Goal: Transaction & Acquisition: Purchase product/service

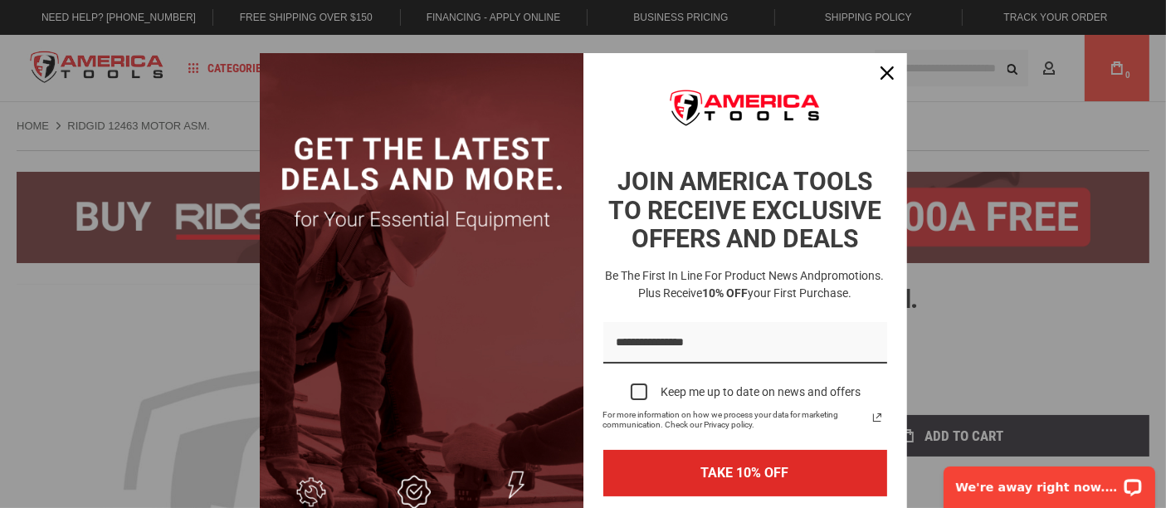
click at [752, 265] on div "Be the first in line for product news and promotions. Plus receive 10% OFF your…" at bounding box center [745, 284] width 304 height 55
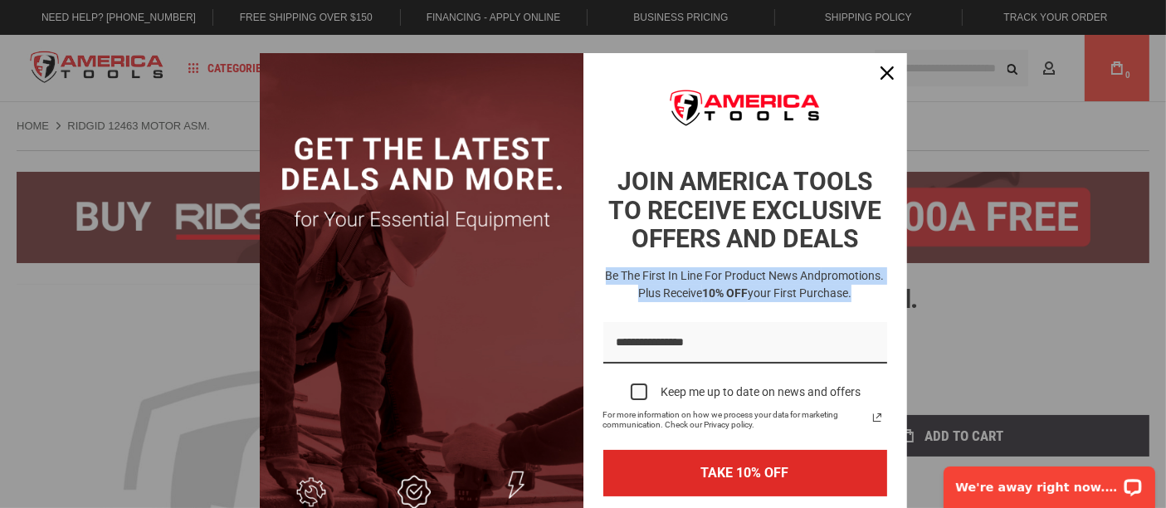
drag, startPoint x: 847, startPoint y: 295, endPoint x: 588, endPoint y: 274, distance: 259.0
click at [593, 274] on div "Be the first in line for product news and promotions. Plus receive 10% OFF your…" at bounding box center [745, 284] width 304 height 55
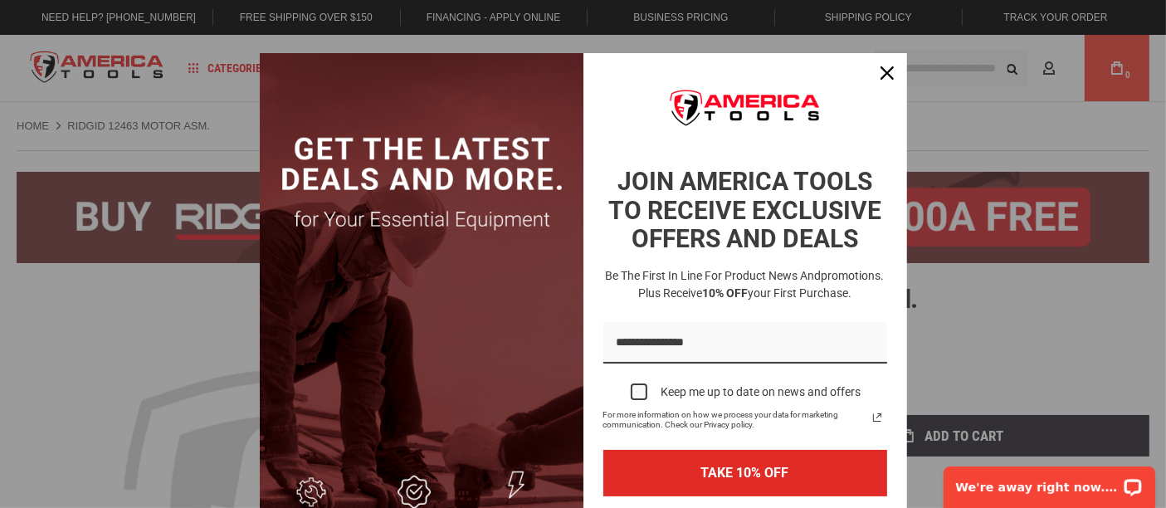
click at [851, 300] on h3 "Be the first in line for product news and promotions. Plus receive 10% OFF your…" at bounding box center [745, 284] width 290 height 35
drag, startPoint x: 851, startPoint y: 300, endPoint x: 661, endPoint y: 288, distance: 189.6
click at [600, 273] on h3 "Be the first in line for product news and promotions. Plus receive 10% OFF your…" at bounding box center [745, 284] width 290 height 35
click at [702, 291] on strong "10% OFF" at bounding box center [725, 292] width 46 height 13
click at [705, 269] on h3 "Be the first in line for product news and promotions. Plus receive 10% OFF your…" at bounding box center [745, 284] width 290 height 35
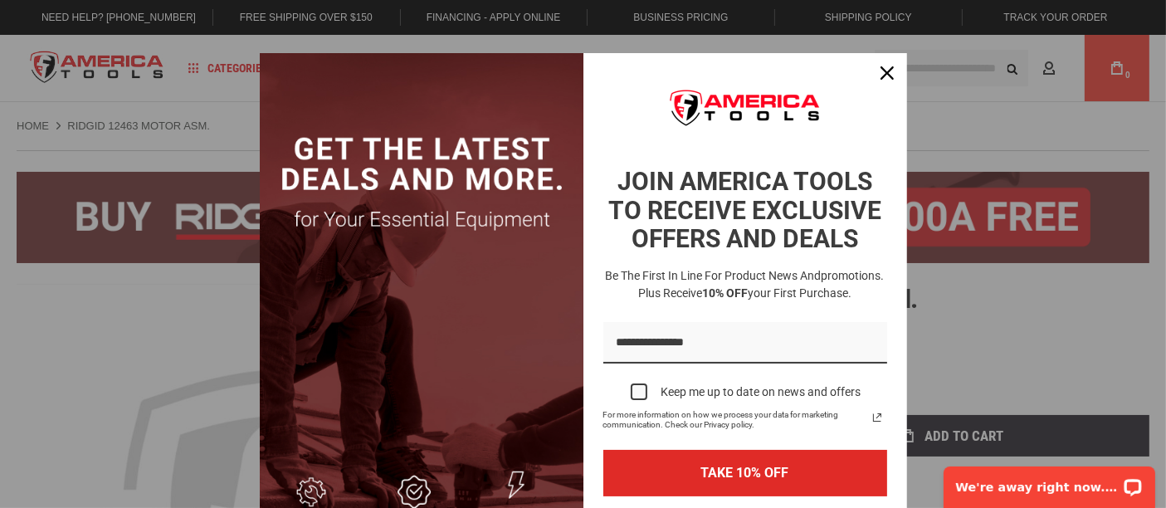
click at [740, 257] on div "Be the first in line for product news and promotions. Plus receive 10% OFF your…" at bounding box center [745, 284] width 304 height 55
click at [884, 76] on icon "close icon" at bounding box center [887, 72] width 13 height 13
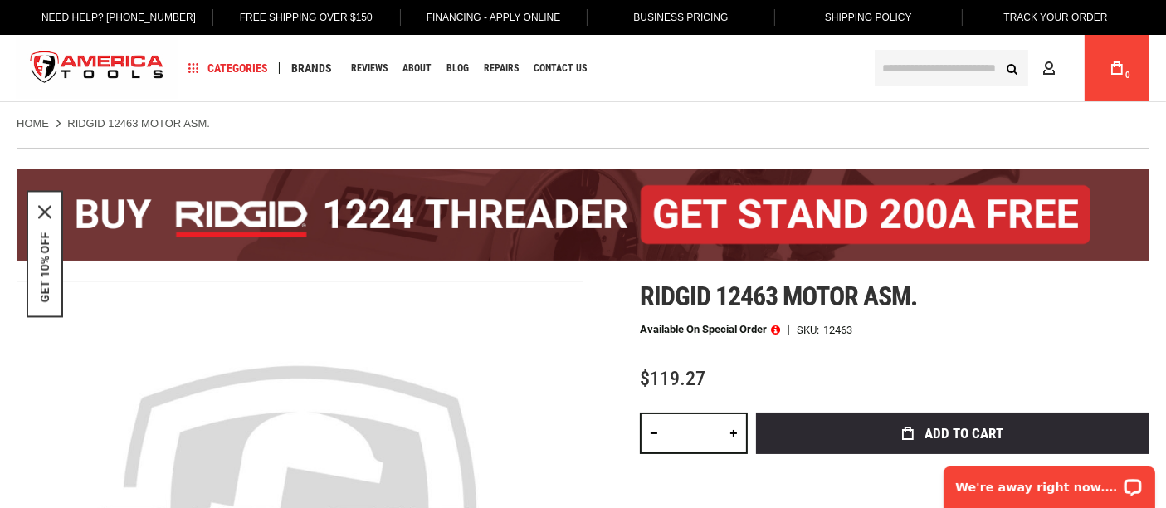
scroll to position [92, 0]
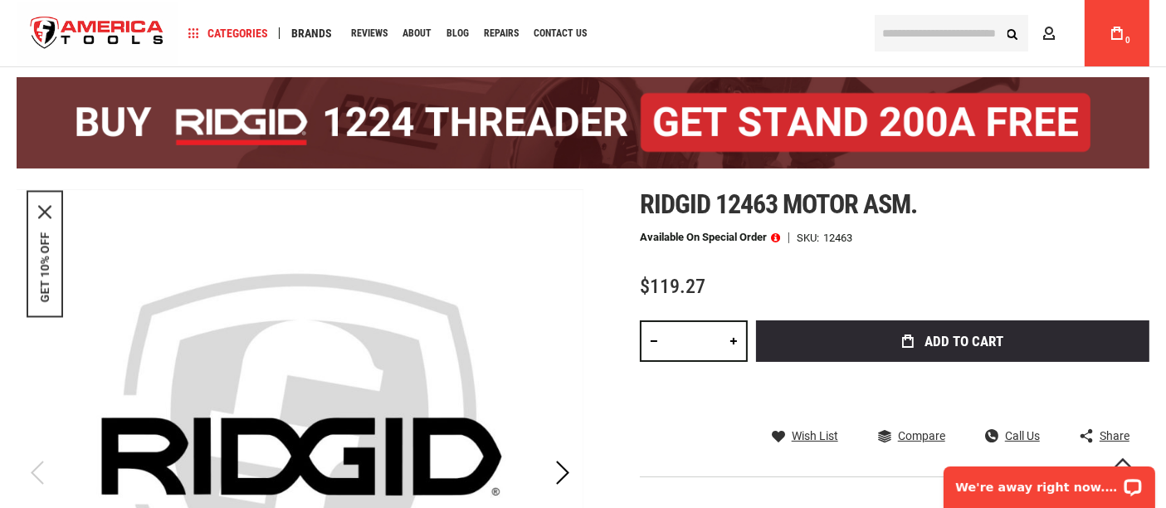
click at [947, 255] on div "Ridgid 12463 motor asm. Available on Special Order SKU 12463 $119.27 Total: $ 1…" at bounding box center [895, 384] width 510 height 390
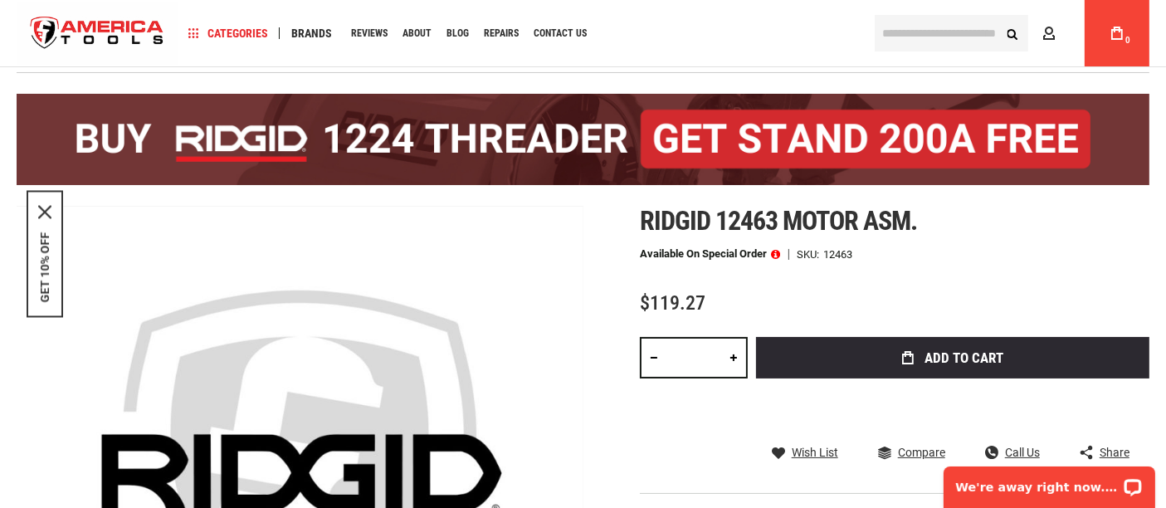
scroll to position [61, 0]
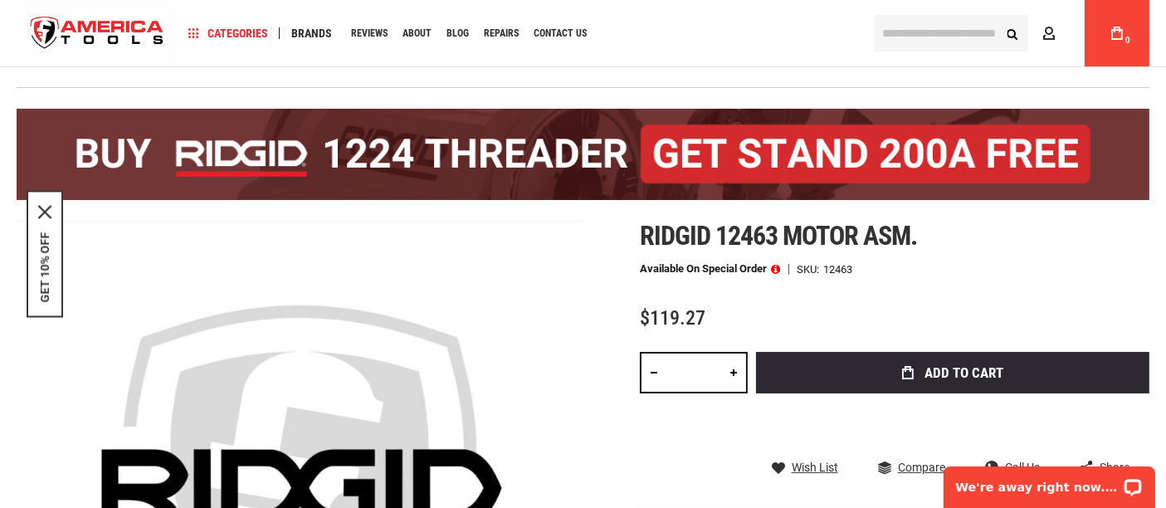
click at [897, 271] on div "Available on Special Order SKU 12463" at bounding box center [895, 269] width 510 height 12
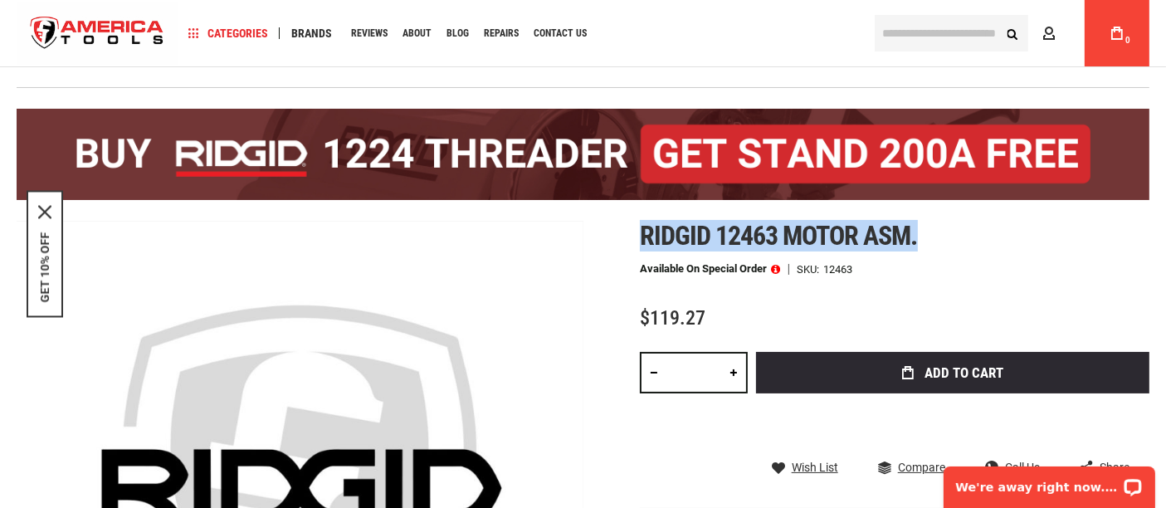
drag, startPoint x: 881, startPoint y: 239, endPoint x: 643, endPoint y: 241, distance: 238.2
click at [643, 241] on h1 "Ridgid 12463 motor asm." at bounding box center [895, 236] width 510 height 30
